Goal: Unclear: Unclear

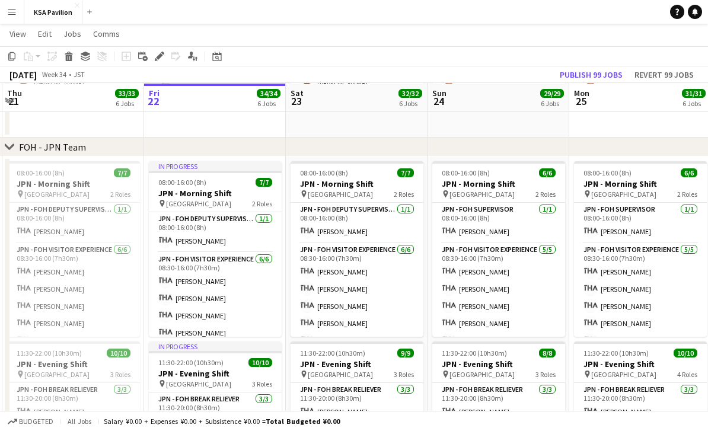
scroll to position [435, 0]
